Goal: Information Seeking & Learning: Learn about a topic

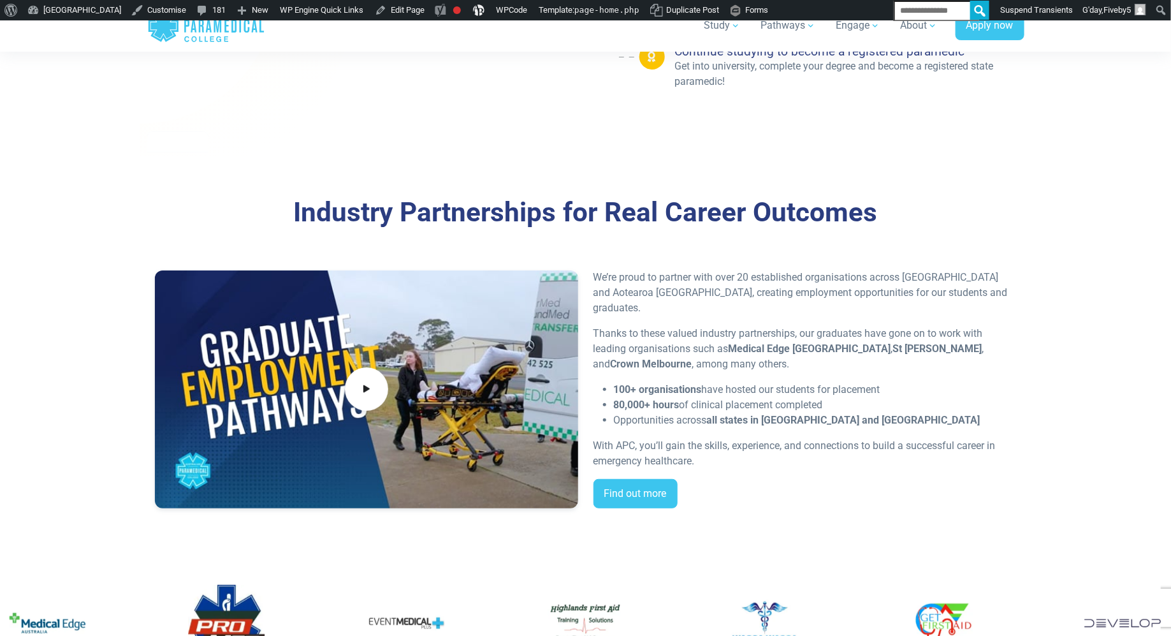
scroll to position [2468, 0]
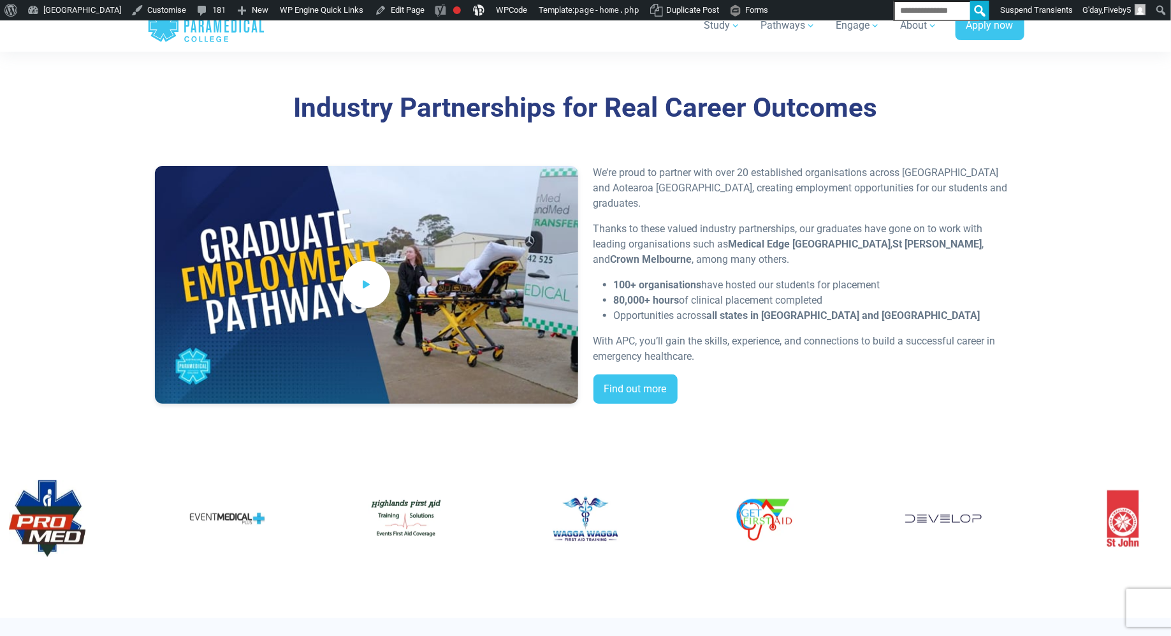
click at [354, 305] on span at bounding box center [366, 285] width 48 height 48
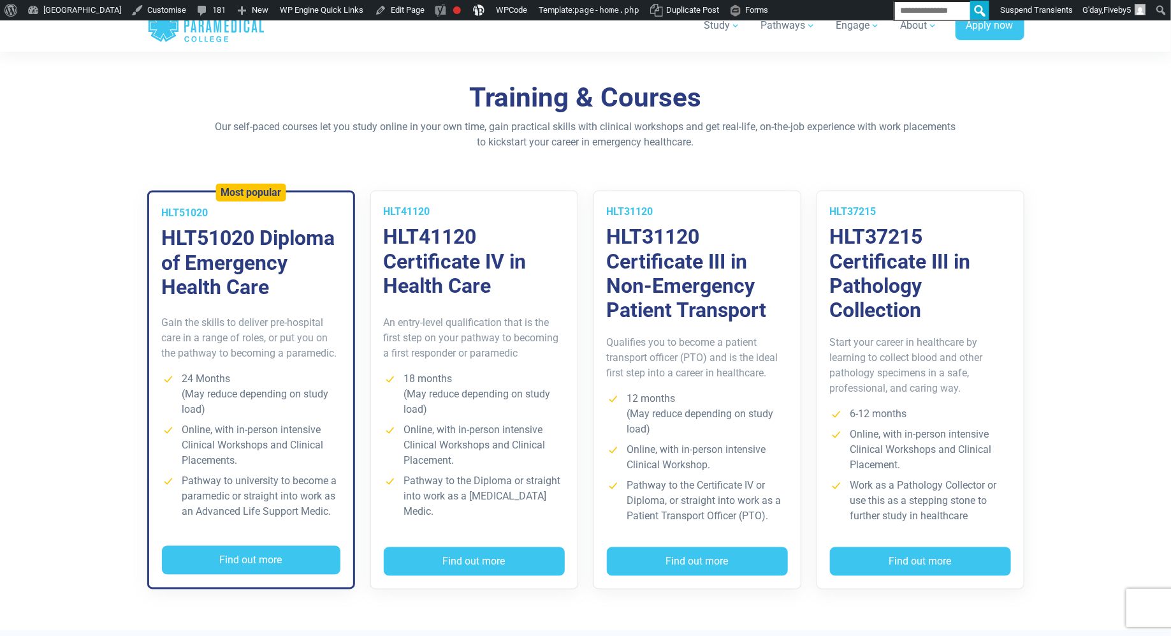
scroll to position [877, 0]
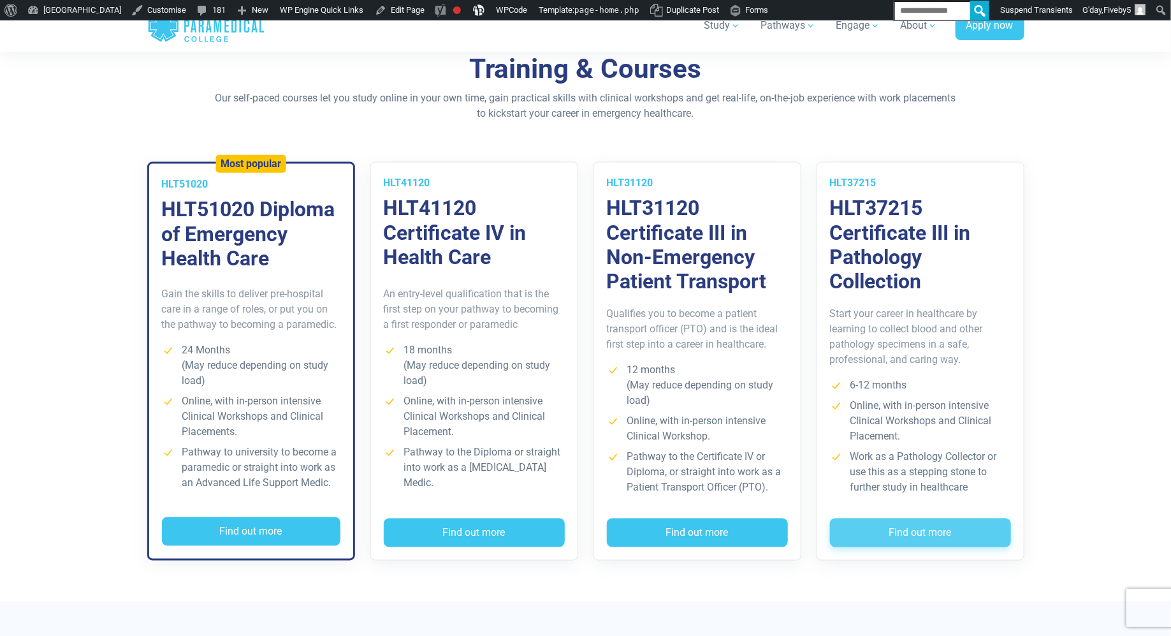
click at [912, 548] on button "Find out more" at bounding box center [920, 532] width 181 height 29
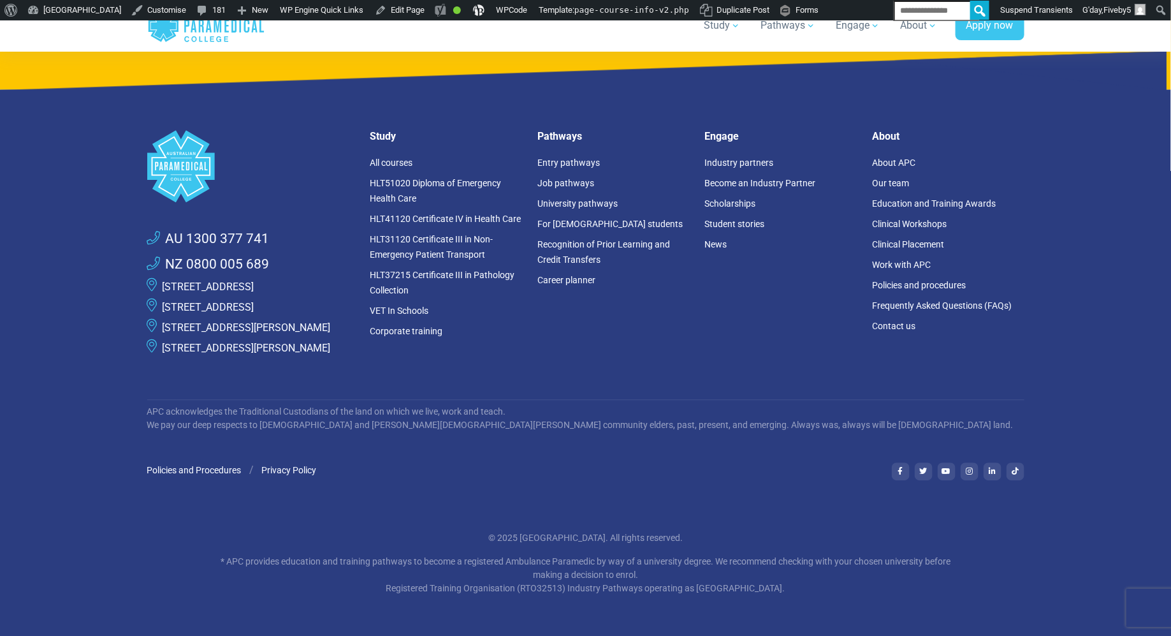
scroll to position [6234, 0]
click at [220, 301] on link "[STREET_ADDRESS]" at bounding box center [209, 307] width 92 height 12
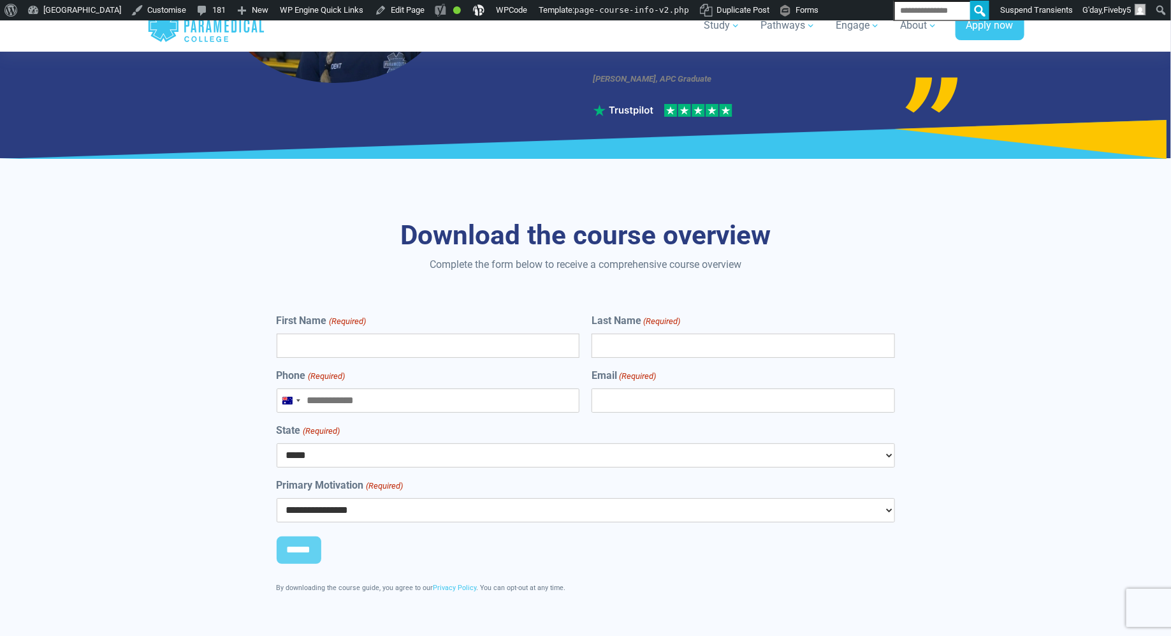
scroll to position [4434, 0]
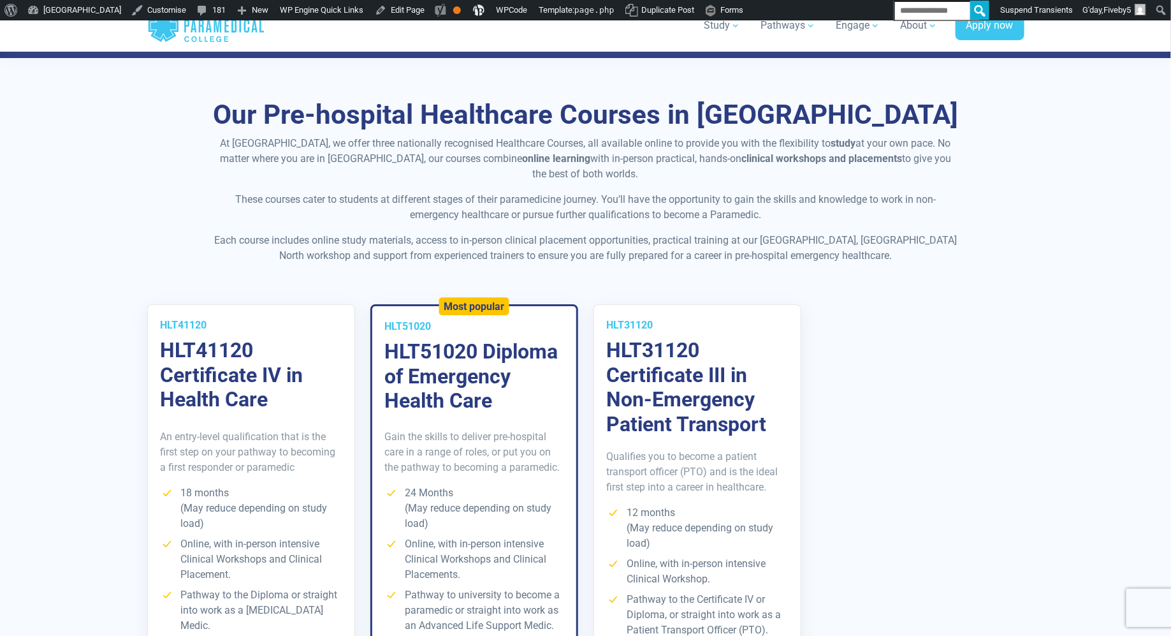
scroll to position [2134, 0]
